Goal: Contribute content: Contribute content

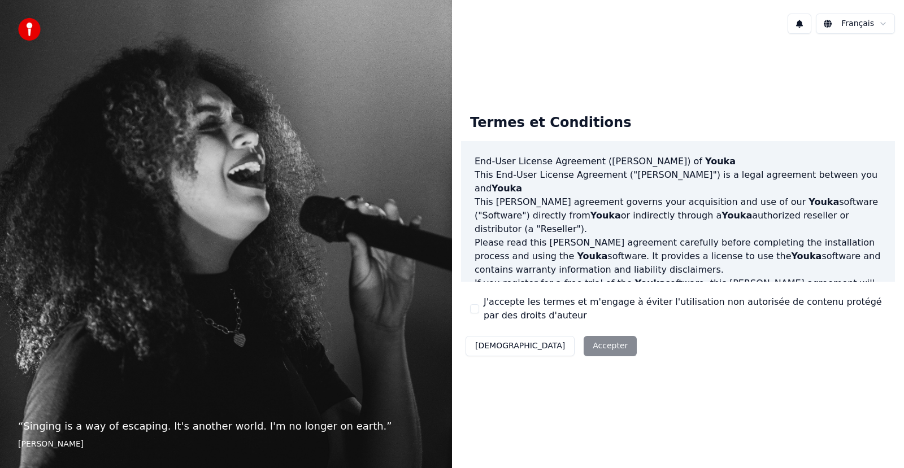
click at [556, 344] on div "Décliner Accepter" at bounding box center [551, 345] width 180 height 29
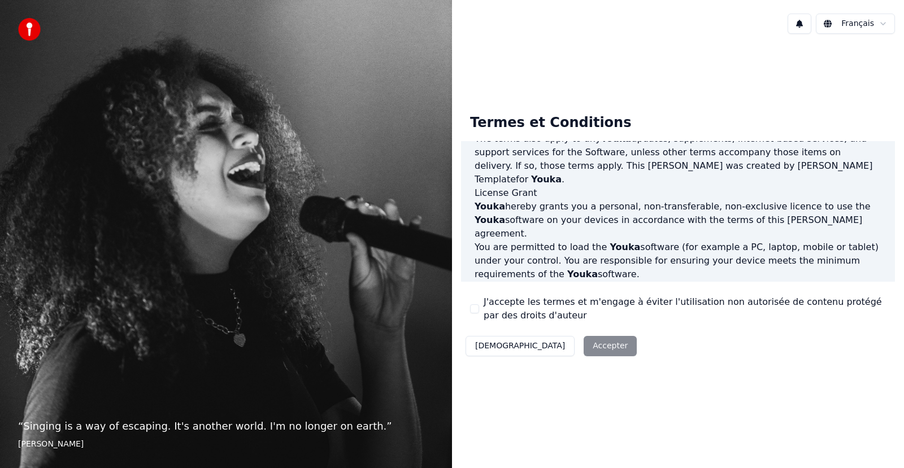
scroll to position [578, 0]
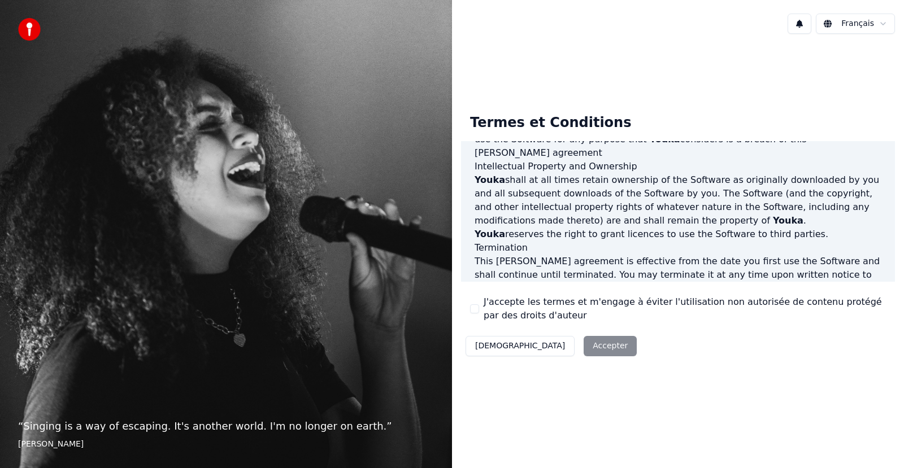
click at [629, 302] on label "J'accepte les termes et m'engage à éviter l'utilisation non autorisée de conten…" at bounding box center [684, 308] width 402 height 27
click at [479, 304] on button "J'accepte les termes et m'engage à éviter l'utilisation non autorisée de conten…" at bounding box center [474, 308] width 9 height 9
click at [583, 347] on button "Accepter" at bounding box center [609, 346] width 53 height 20
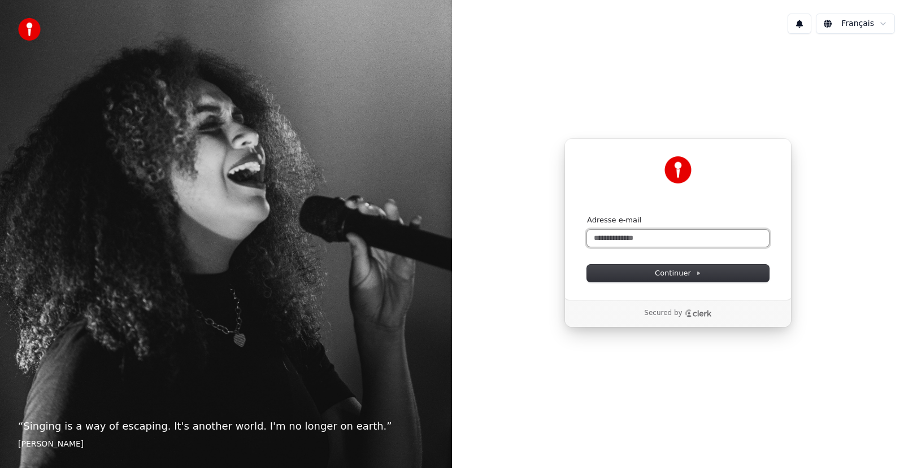
click at [631, 238] on input "Adresse e-mail" at bounding box center [678, 238] width 182 height 17
click at [685, 274] on span "Continuer" at bounding box center [677, 273] width 46 height 10
type input "**********"
click at [631, 239] on input "Adresse e-mail" at bounding box center [678, 238] width 182 height 17
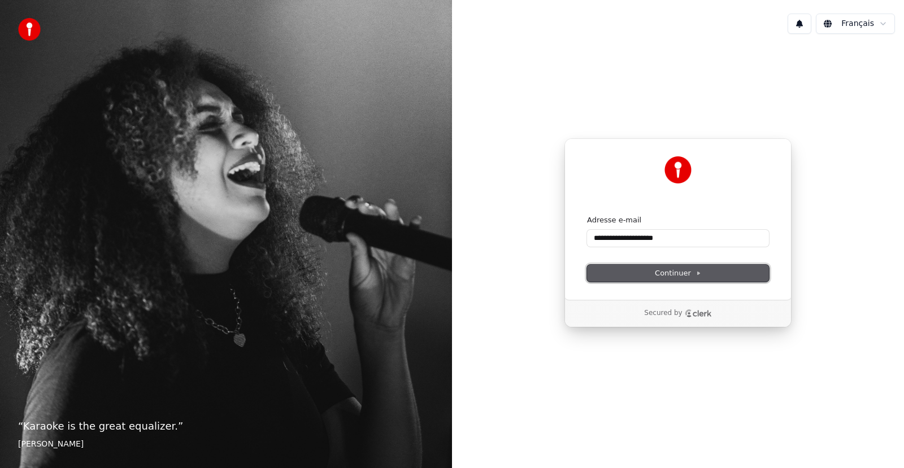
click at [680, 268] on span "Continuer" at bounding box center [677, 273] width 46 height 10
type input "**********"
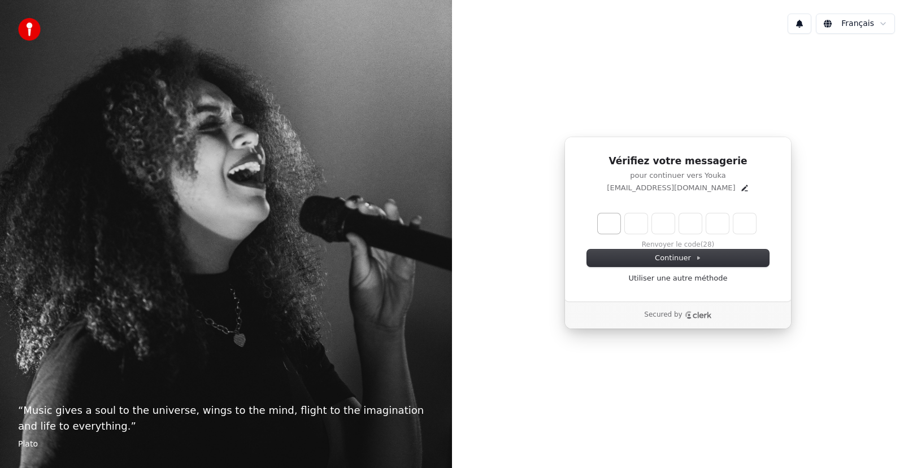
click at [615, 217] on input "Enter verification code. Digit 1" at bounding box center [608, 223] width 23 height 20
type input "*"
type input "**"
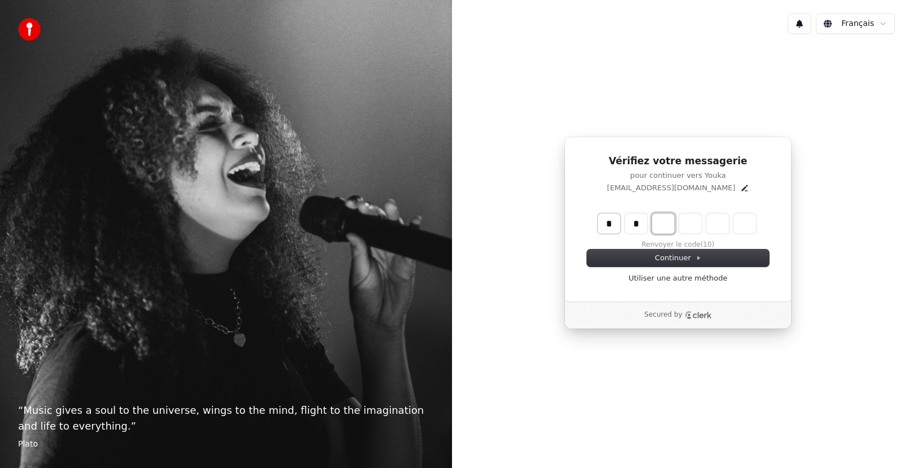
type input "*"
type input "***"
type input "*"
type input "****"
type input "*"
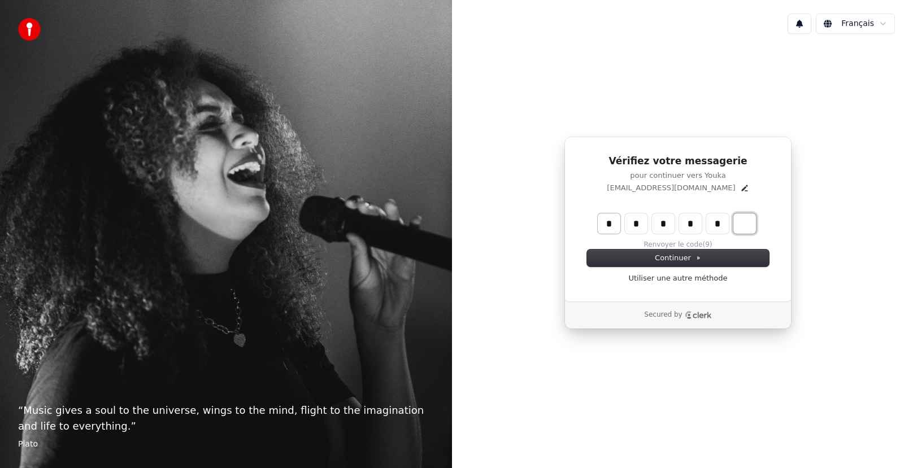
type input "******"
type input "*"
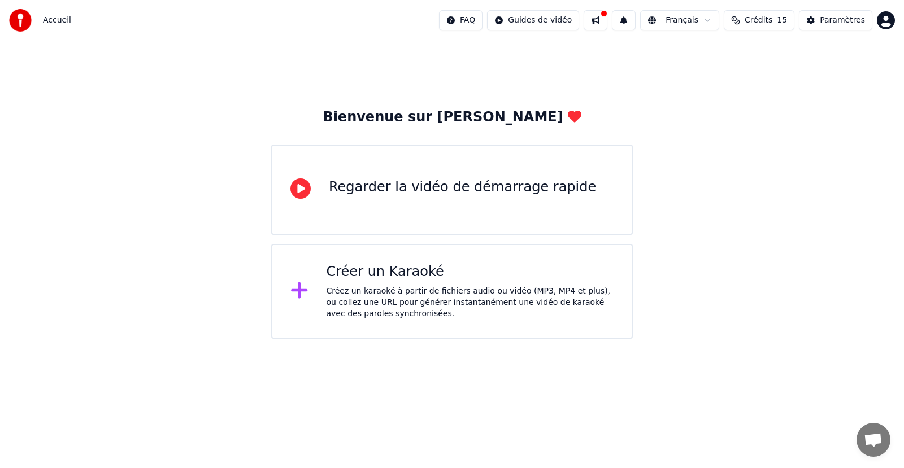
click at [352, 276] on div "Créer un Karaoké" at bounding box center [469, 272] width 287 height 18
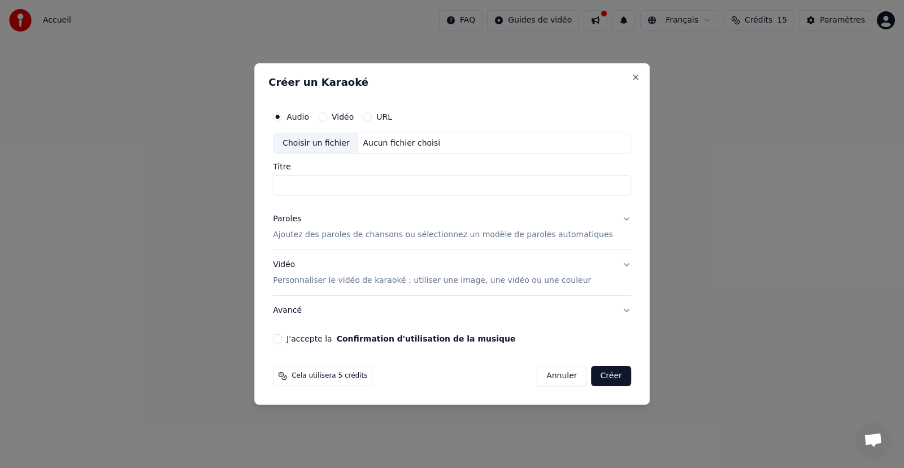
click at [336, 184] on input "Titre" at bounding box center [452, 186] width 358 height 20
type input "**********"
click at [359, 234] on p "Ajoutez des paroles de chansons ou sélectionnez un modèle de paroles automatiqu…" at bounding box center [443, 235] width 340 height 11
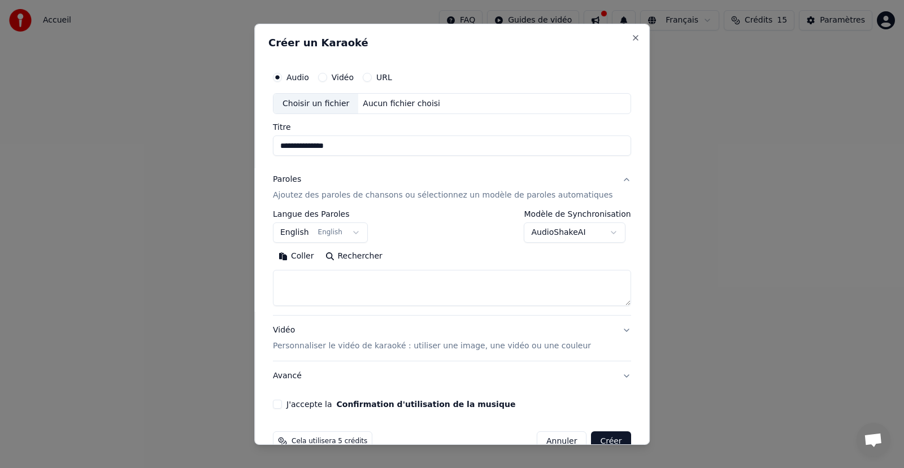
click at [359, 231] on body "**********" at bounding box center [452, 169] width 904 height 339
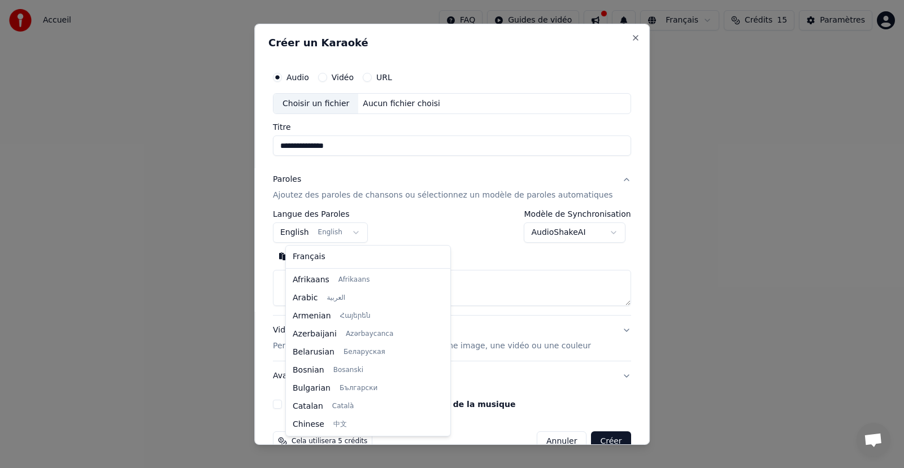
scroll to position [90, 0]
select select "**"
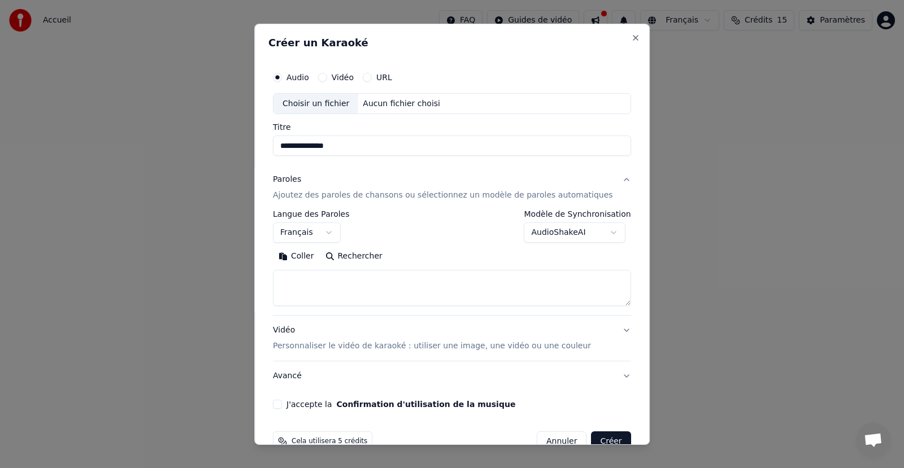
click at [309, 258] on button "Coller" at bounding box center [296, 256] width 47 height 18
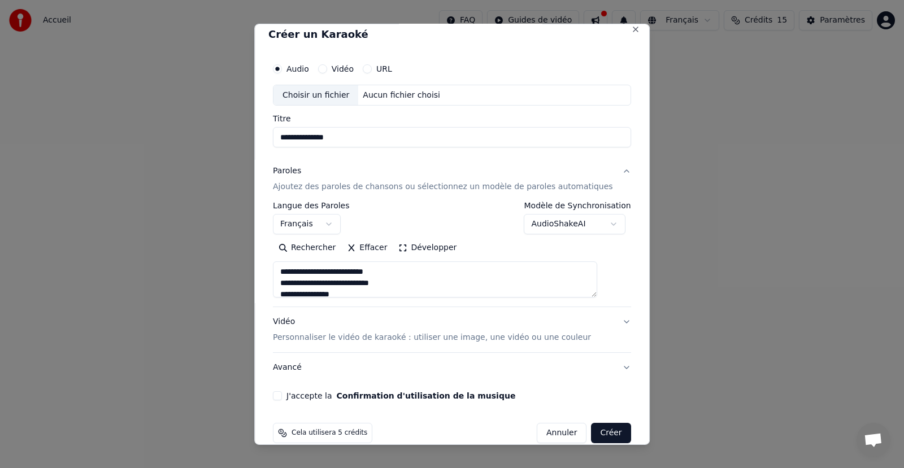
scroll to position [0, 0]
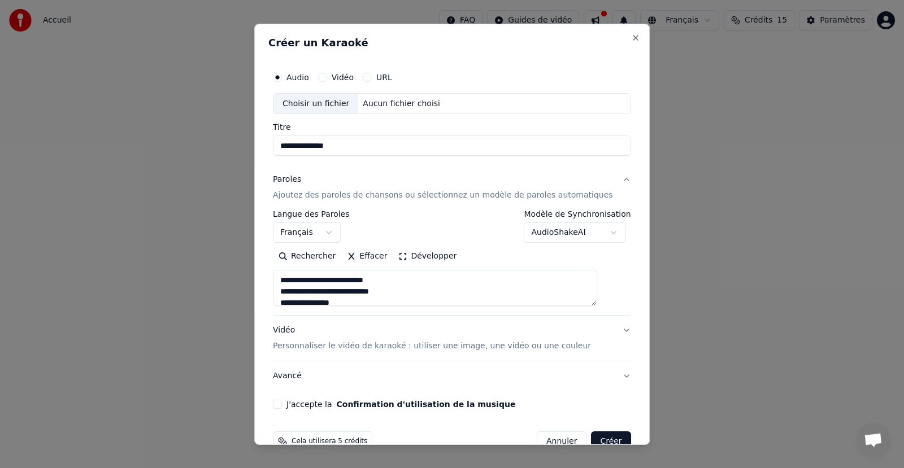
click at [344, 281] on textarea "**********" at bounding box center [435, 288] width 324 height 36
drag, startPoint x: 293, startPoint y: 282, endPoint x: 359, endPoint y: 323, distance: 77.9
click at [359, 323] on div "**********" at bounding box center [452, 278] width 358 height 226
paste textarea "**********"
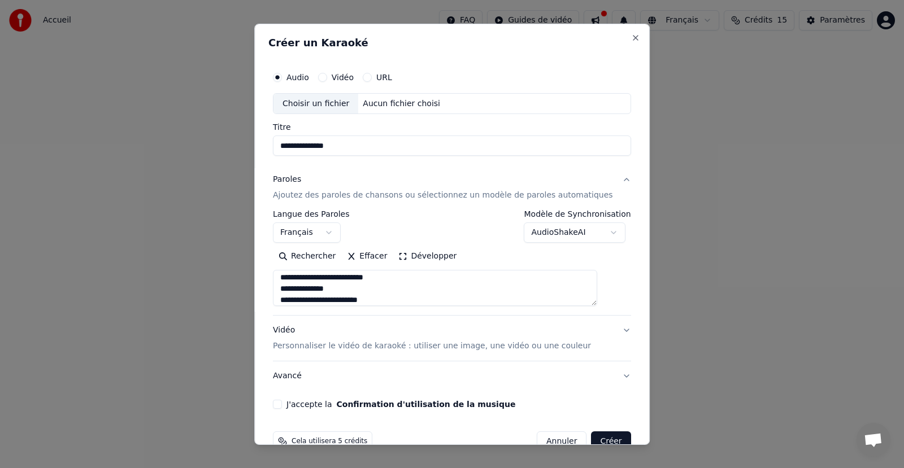
scroll to position [0, 0]
type textarea "**********"
click at [396, 346] on p "Personnaliser le vidéo de karaoké : utiliser une image, une vidéo ou une couleur" at bounding box center [432, 346] width 318 height 11
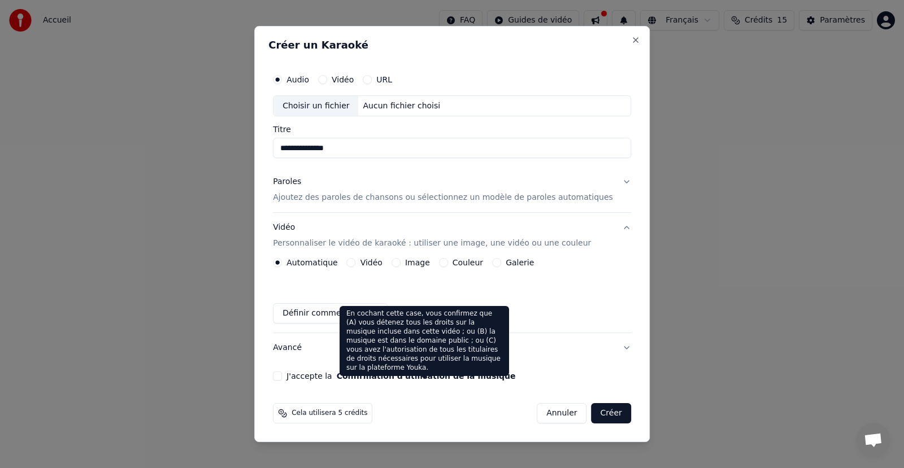
click at [389, 376] on button "Confirmation d'utilisation de la musique" at bounding box center [426, 376] width 179 height 8
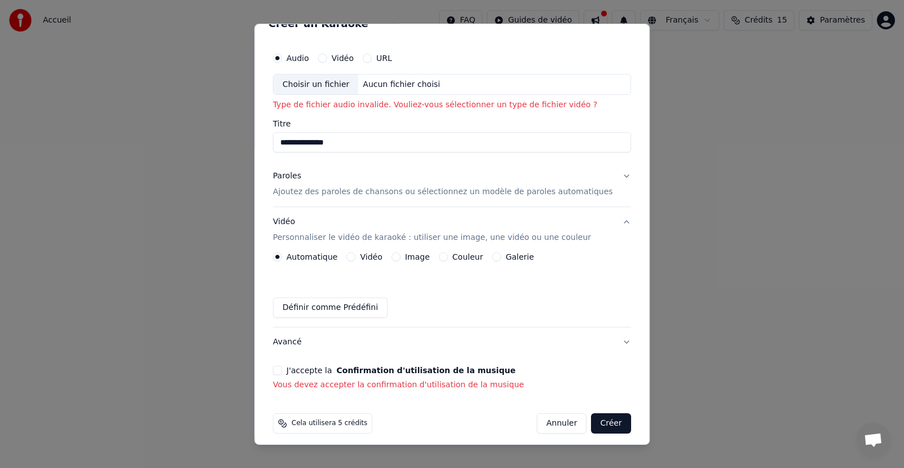
scroll to position [27, 0]
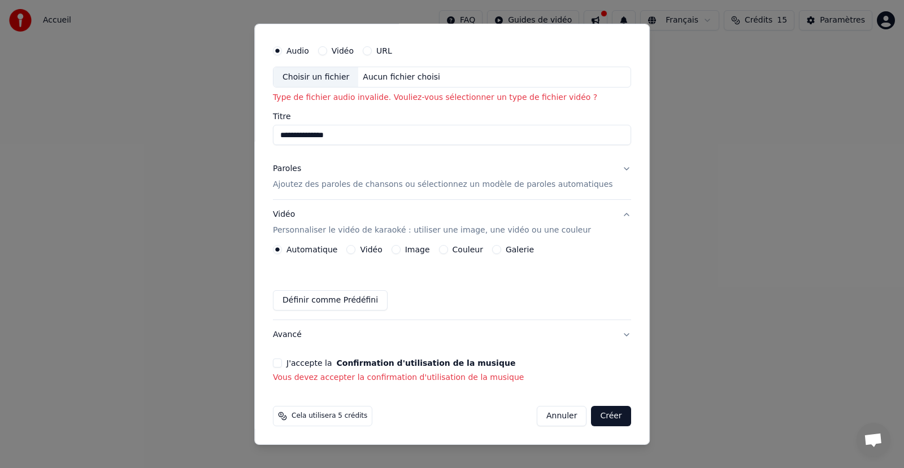
click at [299, 337] on button "Avancé" at bounding box center [452, 334] width 358 height 29
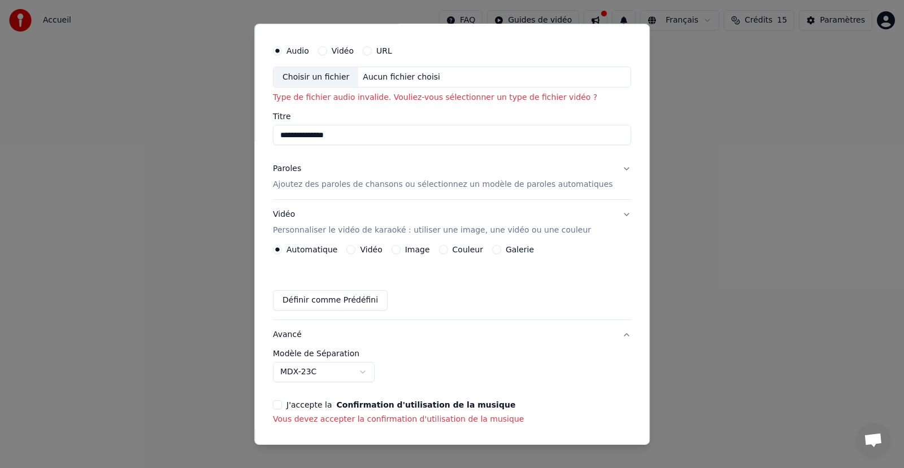
scroll to position [0, 0]
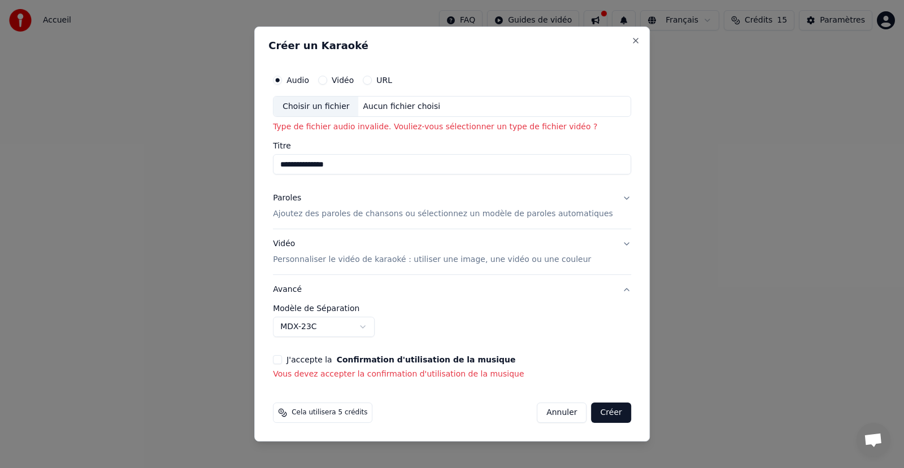
click at [332, 213] on p "Ajoutez des paroles de chansons ou sélectionnez un modèle de paroles automatiqu…" at bounding box center [443, 214] width 340 height 11
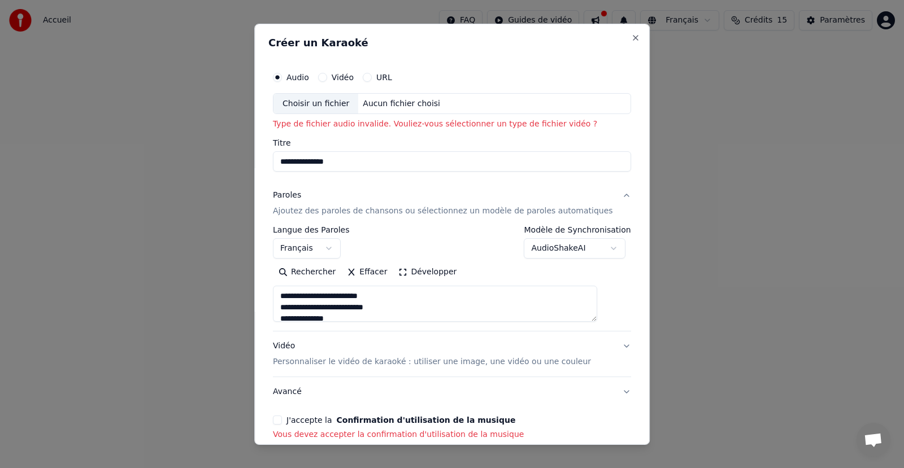
click at [351, 363] on p "Personnaliser le vidéo de karaoké : utiliser une image, une vidéo ou une couleur" at bounding box center [432, 361] width 318 height 11
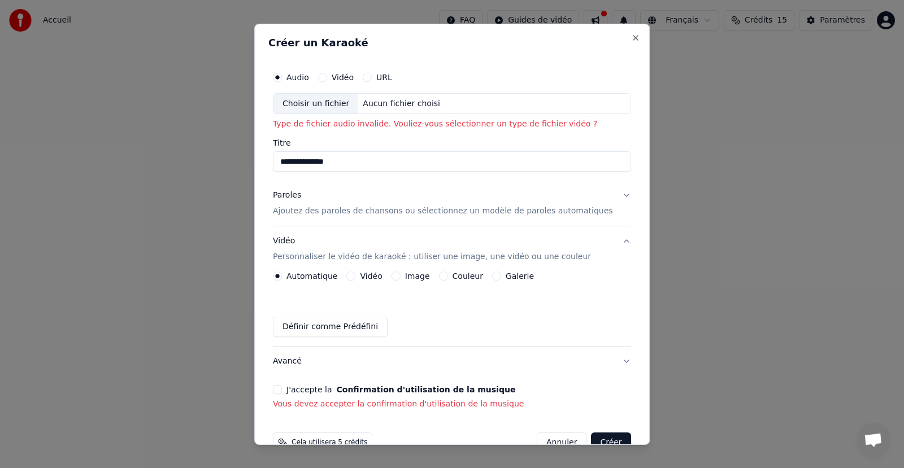
click at [377, 277] on label "Vidéo" at bounding box center [371, 276] width 22 height 8
click at [356, 277] on button "Vidéo" at bounding box center [351, 276] width 9 height 9
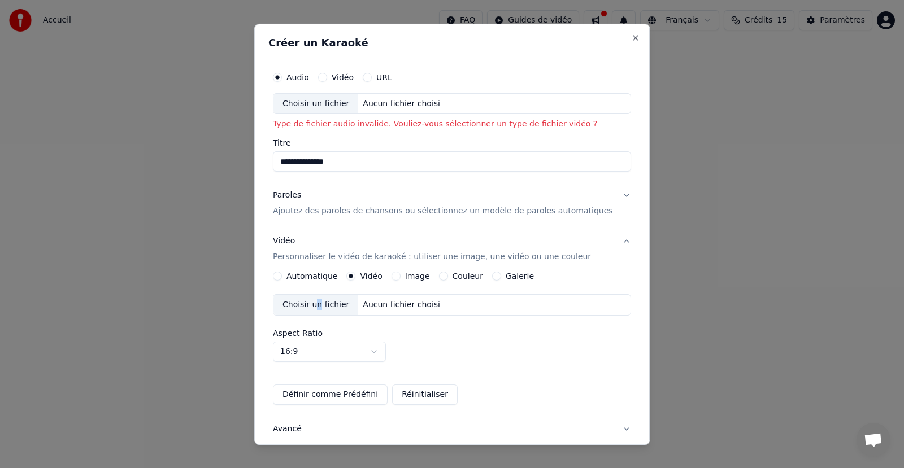
click at [328, 303] on div "Choisir un fichier" at bounding box center [315, 305] width 85 height 20
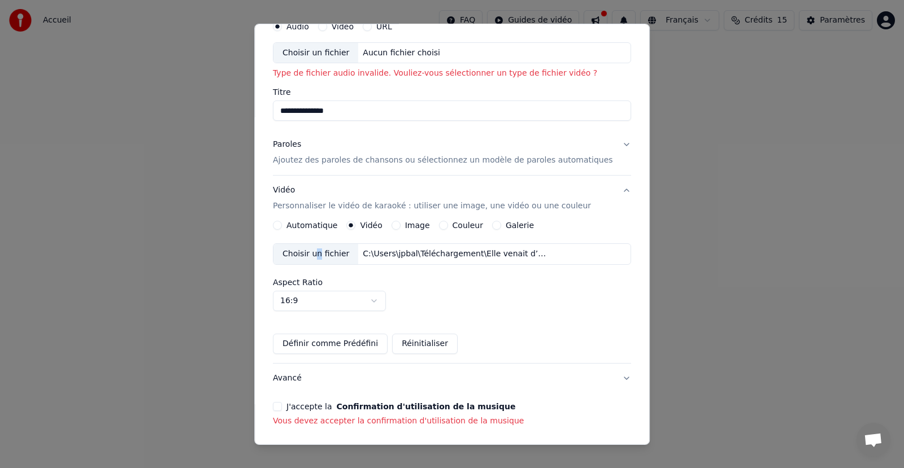
scroll to position [94, 0]
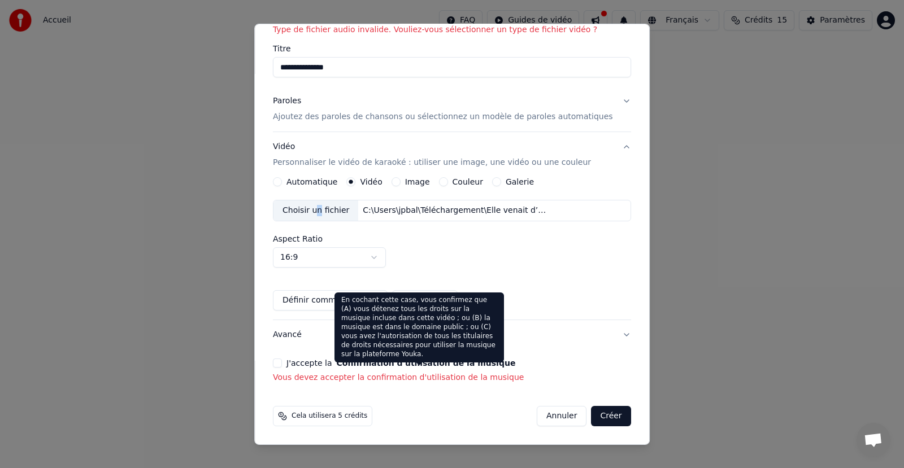
click at [373, 361] on button "Confirmation d'utilisation de la musique" at bounding box center [426, 363] width 179 height 8
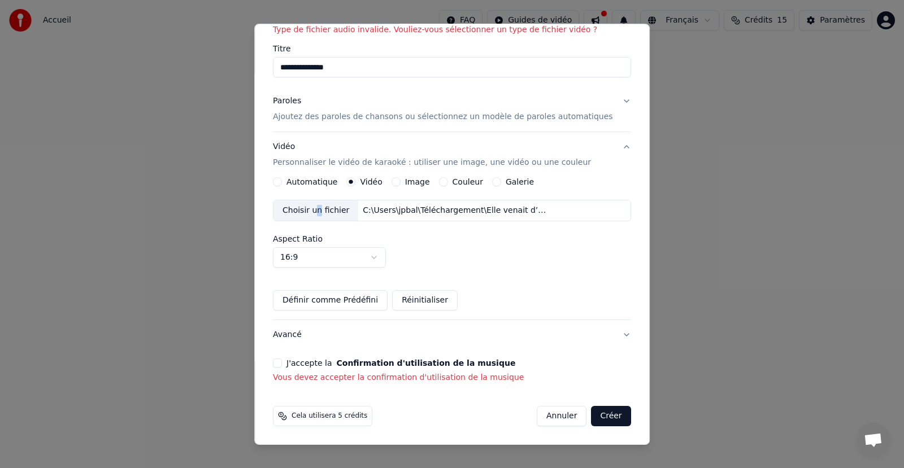
click at [593, 414] on button "Créer" at bounding box center [611, 416] width 40 height 20
click at [282, 364] on button "J'accepte la Confirmation d'utilisation de la musique" at bounding box center [277, 363] width 9 height 9
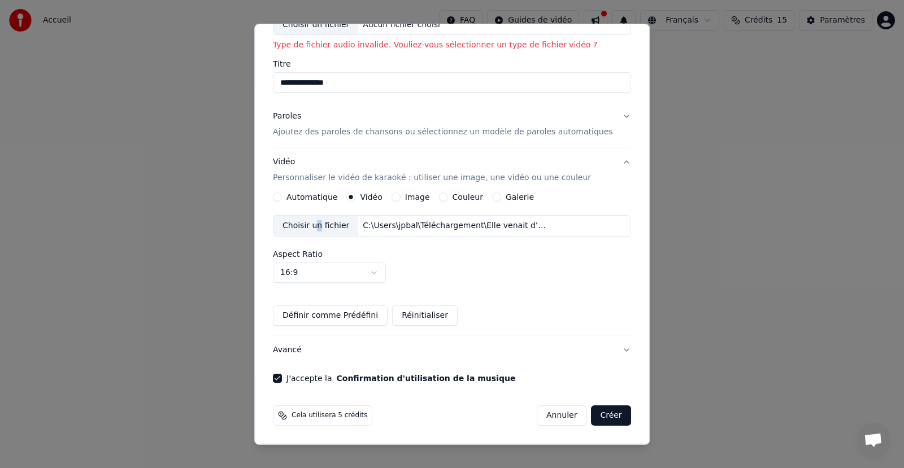
scroll to position [79, 0]
click at [593, 416] on button "Créer" at bounding box center [611, 415] width 40 height 20
click at [287, 415] on icon at bounding box center [282, 415] width 9 height 9
click at [591, 417] on button "Créer" at bounding box center [611, 415] width 40 height 20
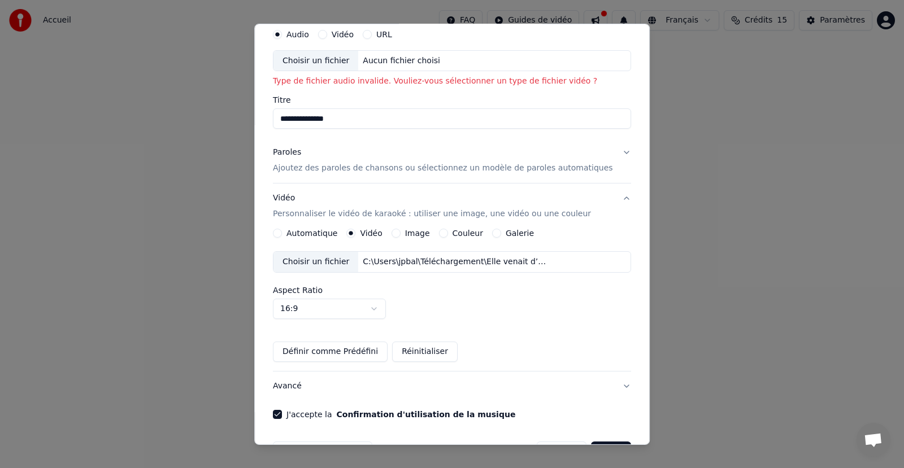
scroll to position [0, 0]
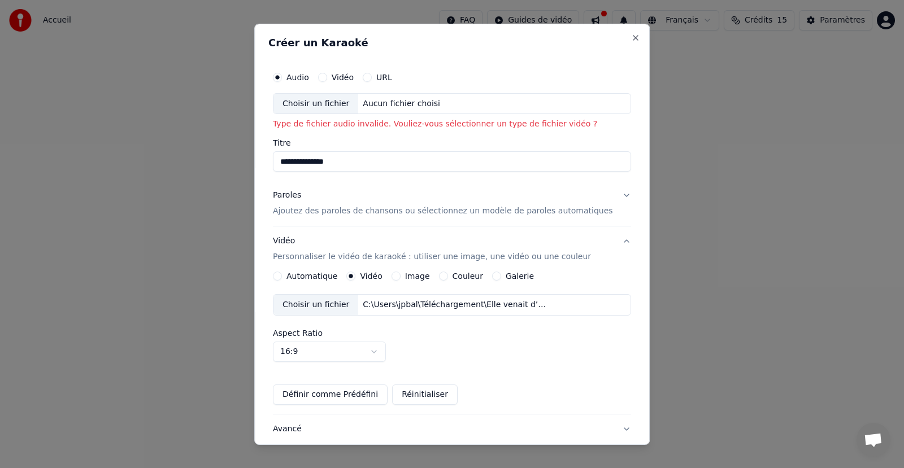
click at [322, 102] on div "Choisir un fichier" at bounding box center [315, 103] width 85 height 20
type input "**********"
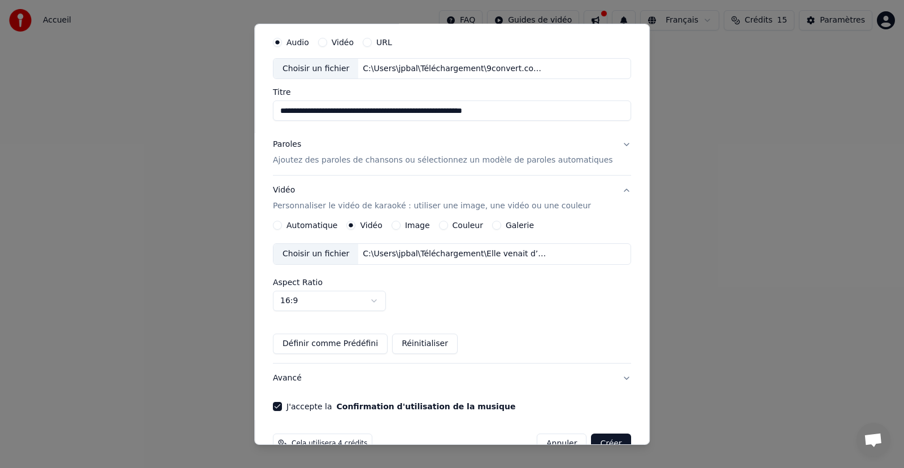
scroll to position [63, 0]
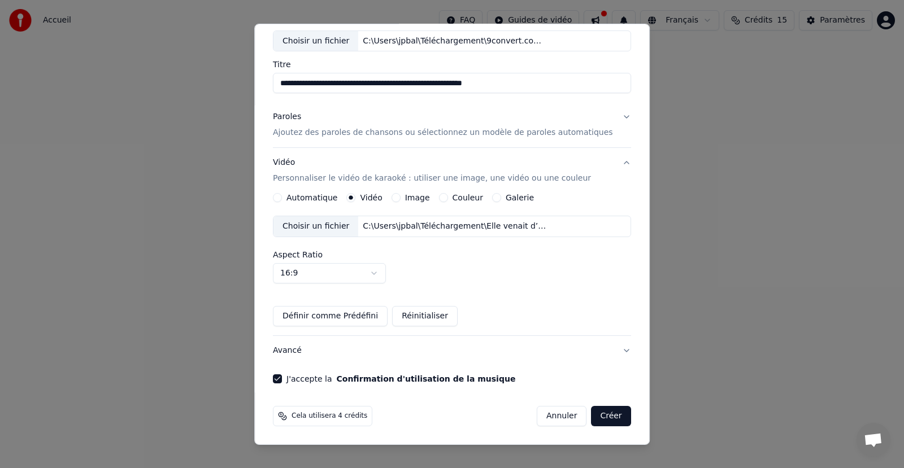
click at [593, 416] on button "Créer" at bounding box center [611, 416] width 40 height 20
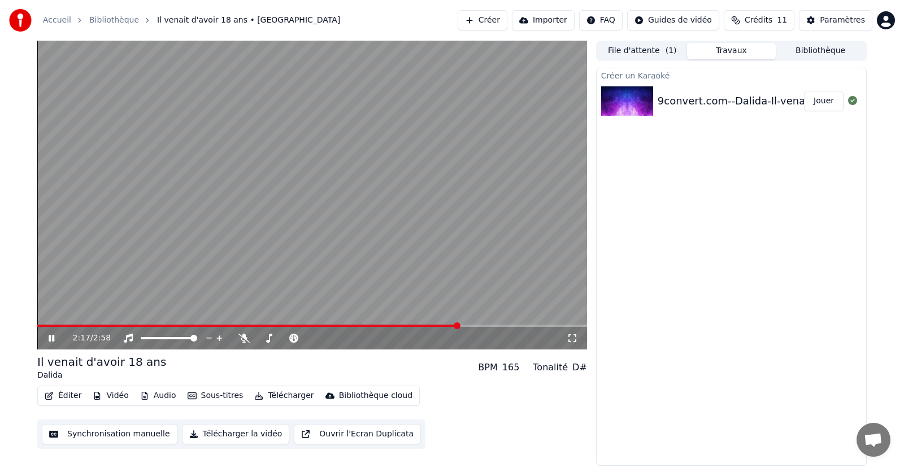
click at [460, 329] on span at bounding box center [456, 325] width 7 height 7
click at [55, 339] on icon at bounding box center [59, 338] width 27 height 9
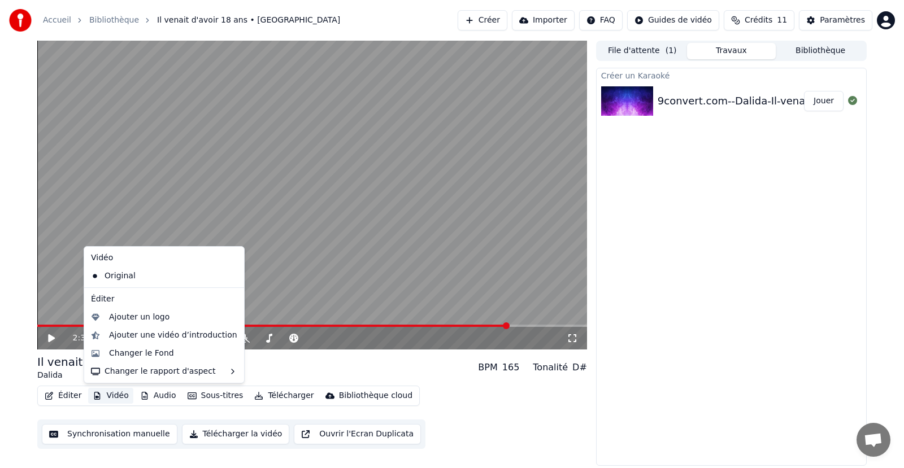
click at [117, 397] on button "Vidéo" at bounding box center [110, 396] width 45 height 16
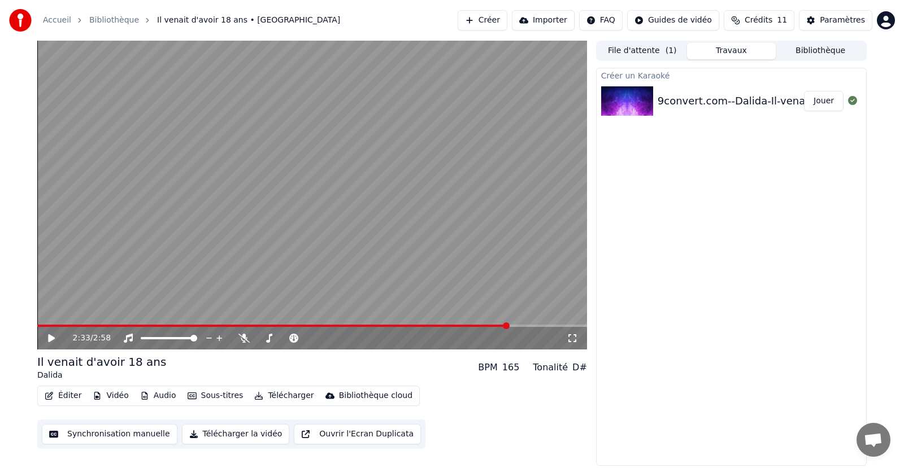
click at [451, 396] on div "Éditer Vidéo Audio Sous-titres Télécharger Bibliothèque cloud Synchronisation m…" at bounding box center [311, 417] width 549 height 63
click at [555, 323] on span at bounding box center [551, 325] width 7 height 7
click at [51, 324] on video at bounding box center [311, 195] width 549 height 309
click at [53, 336] on icon at bounding box center [52, 338] width 6 height 7
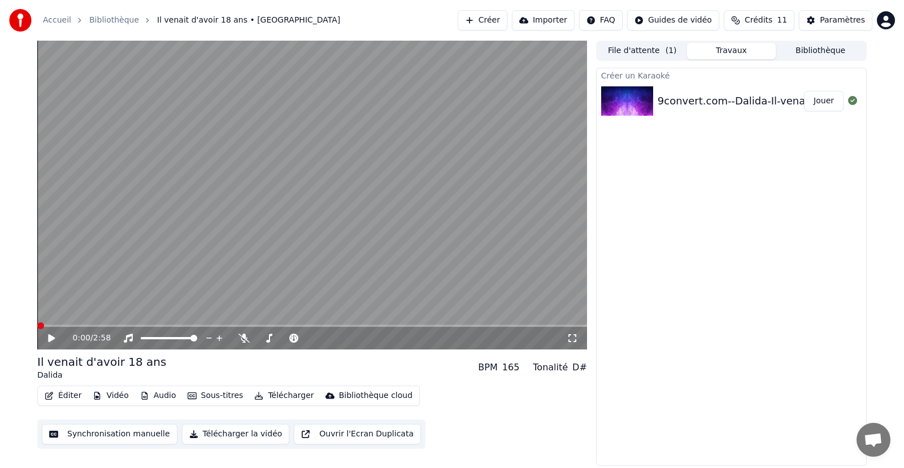
click at [37, 329] on span at bounding box center [40, 325] width 7 height 7
click at [49, 339] on icon at bounding box center [51, 338] width 7 height 8
click at [49, 338] on icon at bounding box center [59, 338] width 27 height 9
click at [47, 339] on icon at bounding box center [59, 338] width 27 height 9
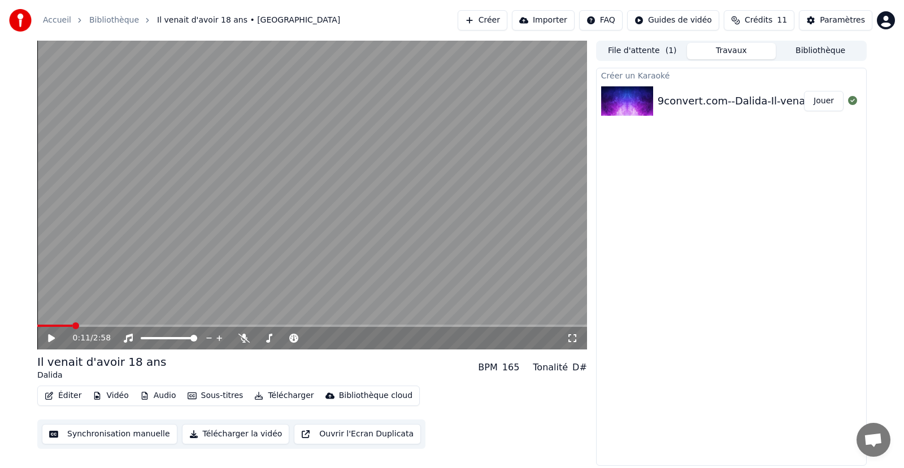
click at [772, 20] on span "Crédits" at bounding box center [758, 20] width 28 height 11
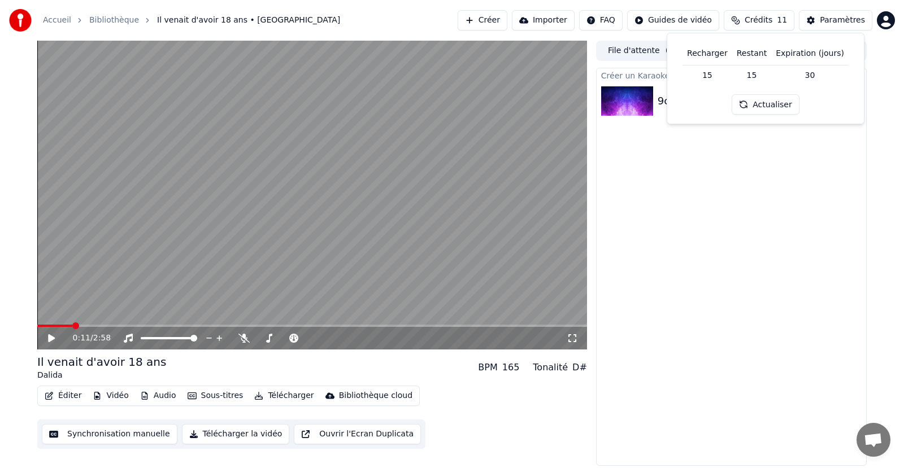
click at [773, 107] on button "Actualiser" at bounding box center [764, 104] width 67 height 20
click at [885, 21] on html "Accueil Bibliothèque Il venait d'avoir 18 ans • [PERSON_NAME] Importer FAQ Guid…" at bounding box center [452, 234] width 904 height 468
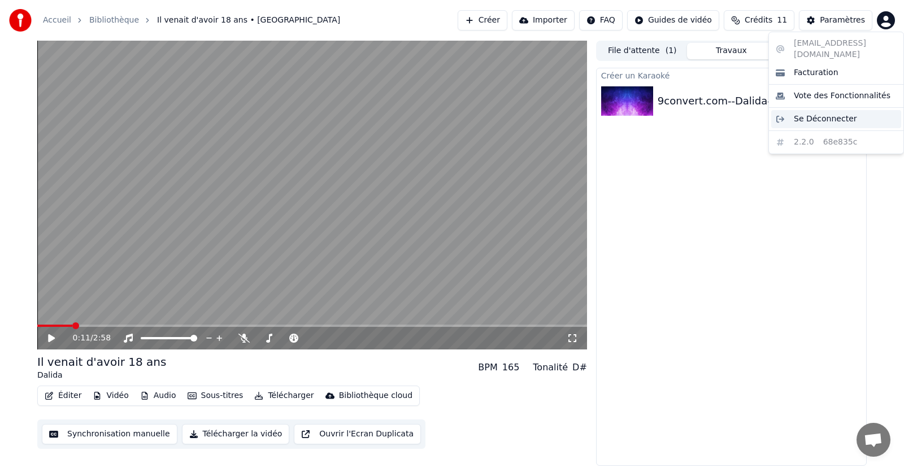
click at [819, 114] on span "Se Déconnecter" at bounding box center [824, 119] width 63 height 11
